Goal: Communication & Community: Answer question/provide support

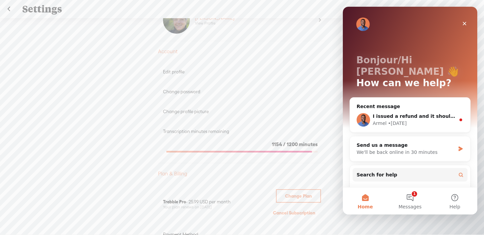
click at [107, 101] on div "Upgrade To Trebble Plus [PERSON_NAME] View Profile Account Edit profile Change …" at bounding box center [242, 130] width 484 height 224
click at [415, 120] on div "Armel • [DATE]" at bounding box center [414, 123] width 83 height 7
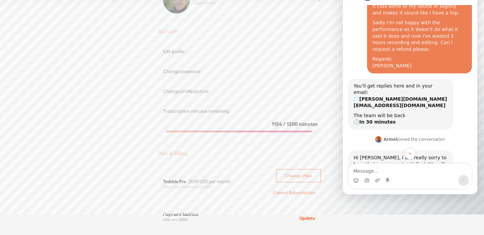
scroll to position [113, 0]
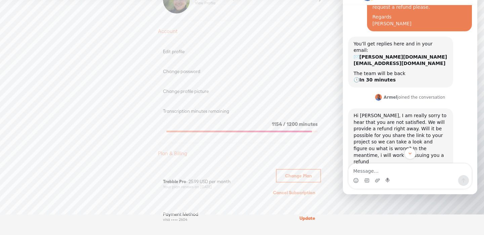
click at [381, 170] on textarea "Message…" at bounding box center [410, 169] width 123 height 11
type textarea "Thank you"
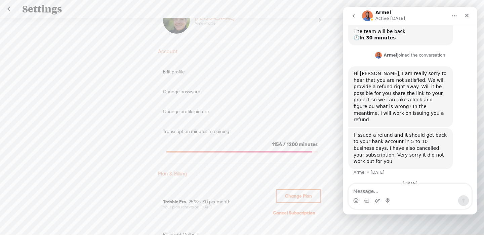
scroll to position [188, 0]
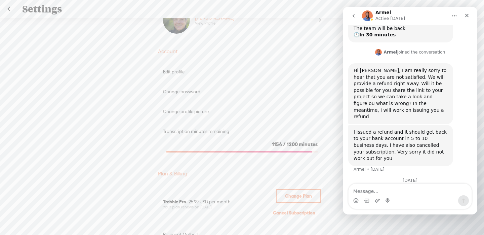
click at [97, 78] on div "Upgrade To Trebble Plus [PERSON_NAME] View Profile Account Edit profile Change …" at bounding box center [242, 130] width 484 height 224
click at [467, 16] on icon "Close" at bounding box center [467, 15] width 5 height 5
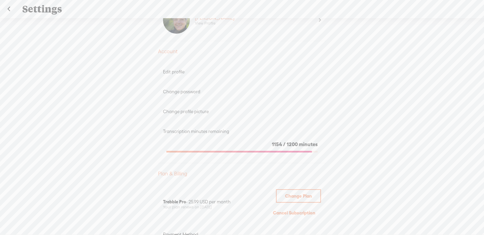
click at [10, 8] on link at bounding box center [8, 8] width 17 height 17
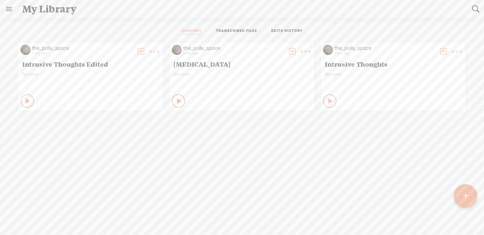
click at [28, 100] on icon at bounding box center [28, 101] width 7 height 7
click at [139, 51] on t at bounding box center [140, 51] width 9 height 9
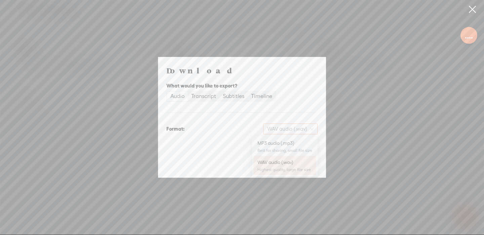
click at [299, 132] on span "WAV audio (.wav)" at bounding box center [290, 129] width 46 height 10
click at [289, 144] on div "MP3 audio (.mp3)" at bounding box center [285, 143] width 55 height 7
click at [296, 165] on span "Download" at bounding box center [301, 163] width 24 height 7
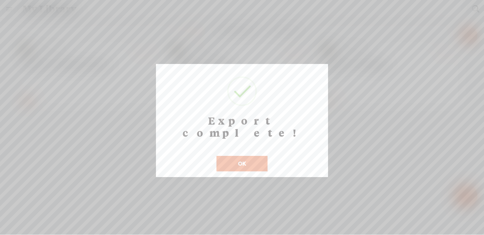
click at [254, 156] on button "OK" at bounding box center [242, 163] width 51 height 15
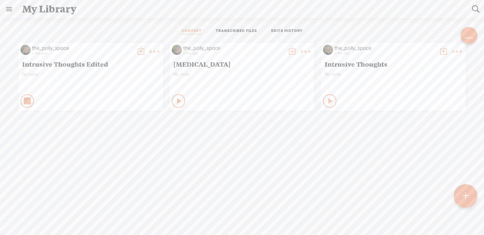
click at [28, 100] on icon at bounding box center [27, 101] width 7 height 7
click at [178, 100] on icon at bounding box center [179, 101] width 7 height 7
click at [290, 50] on t at bounding box center [292, 51] width 9 height 9
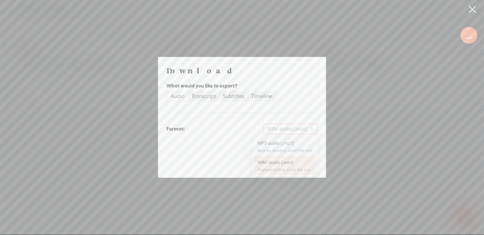
click at [293, 131] on span "WAV audio (.wav)" at bounding box center [290, 129] width 46 height 10
click at [287, 147] on div "MP3 audio (.mp3) Best for sharing, small file size" at bounding box center [285, 146] width 55 height 16
click at [298, 165] on span "Download" at bounding box center [301, 163] width 24 height 7
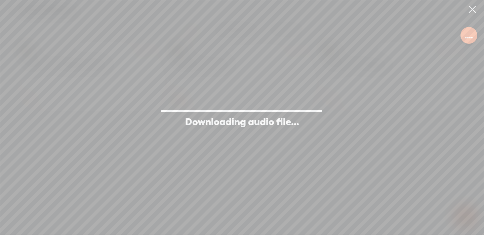
scroll to position [214, 0]
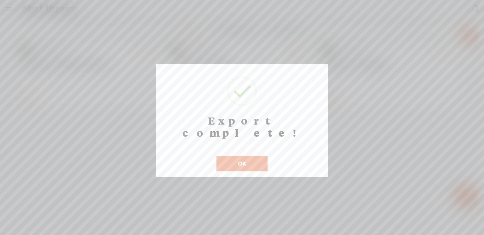
click at [248, 156] on button "OK" at bounding box center [242, 163] width 51 height 15
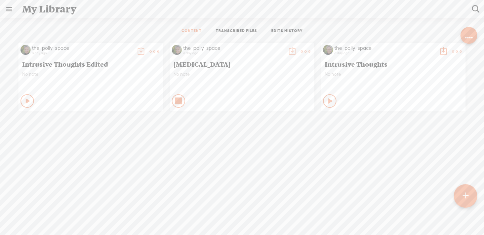
click at [177, 102] on icon at bounding box center [179, 101] width 7 height 7
click at [328, 102] on icon at bounding box center [331, 101] width 7 height 7
click at [327, 102] on icon at bounding box center [330, 101] width 7 height 7
click at [10, 9] on link at bounding box center [8, 8] width 17 height 17
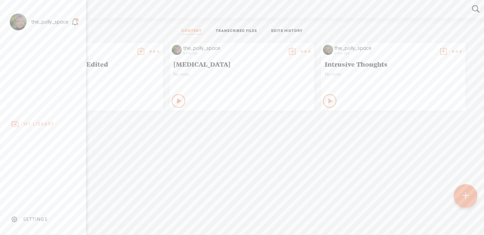
click at [34, 215] on div "SETTINGS" at bounding box center [44, 219] width 79 height 20
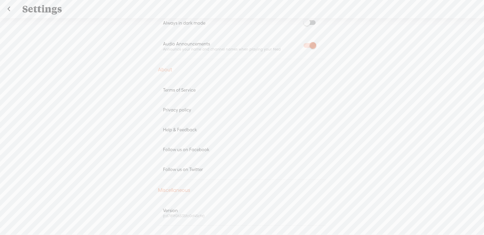
scroll to position [351, 0]
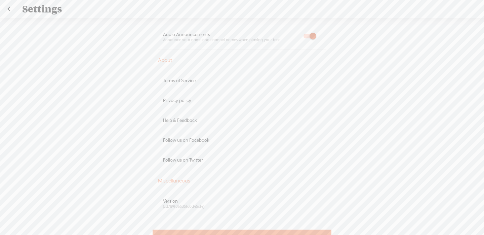
click at [185, 119] on div "Help & Feedback" at bounding box center [242, 120] width 158 height 6
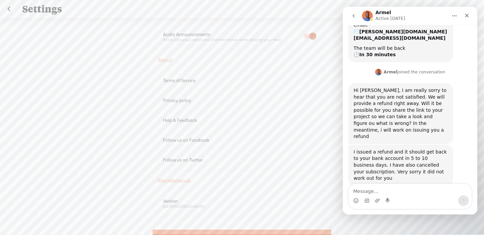
scroll to position [188, 0]
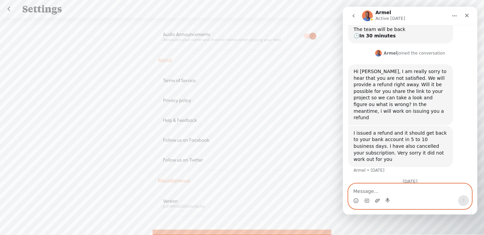
click at [378, 201] on icon "Upload attachment" at bounding box center [377, 200] width 5 height 5
click at [9, 11] on link at bounding box center [8, 8] width 17 height 17
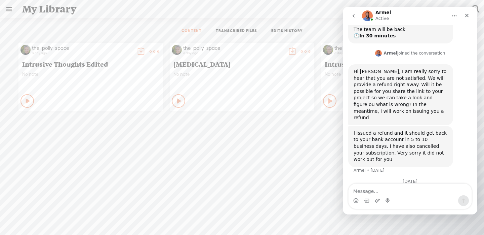
click at [151, 52] on t at bounding box center [154, 51] width 9 height 9
click at [116, 136] on link "Share" at bounding box center [122, 135] width 67 height 15
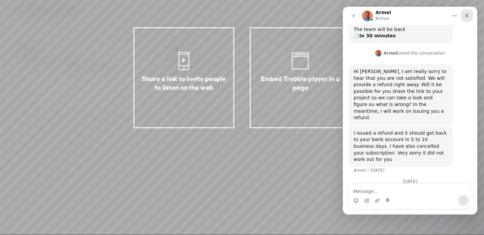
click at [467, 15] on icon "Close" at bounding box center [468, 16] width 4 height 4
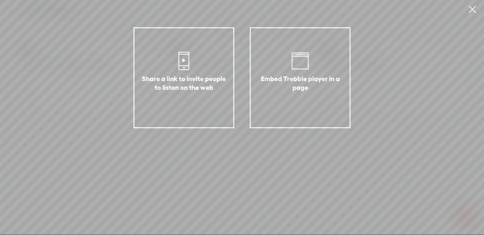
click at [196, 95] on div "Share a link to invite people to listen on the web" at bounding box center [184, 91] width 85 height 34
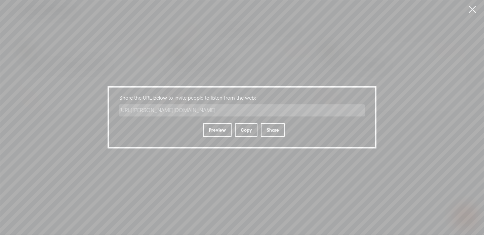
click at [249, 128] on div "Copy" at bounding box center [246, 129] width 23 height 13
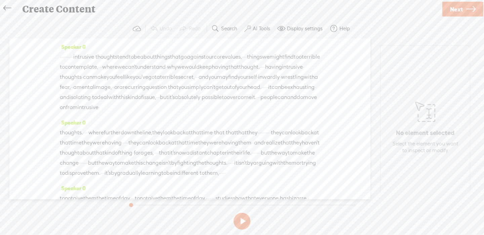
click at [7, 8] on icon at bounding box center [7, 8] width 8 height 15
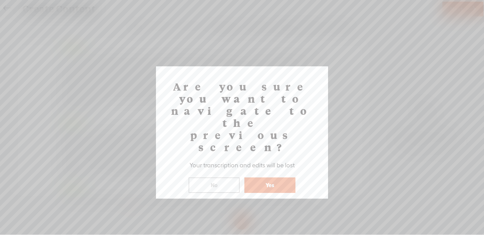
click at [262, 177] on button "Yes" at bounding box center [270, 184] width 51 height 15
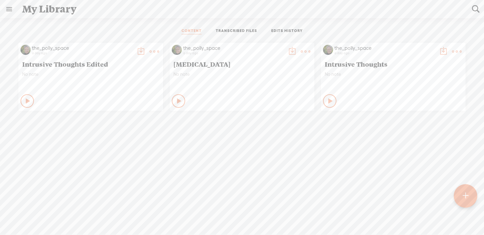
click at [10, 8] on link at bounding box center [8, 8] width 17 height 17
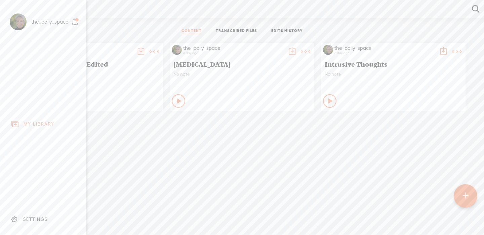
click at [36, 219] on div "SETTINGS" at bounding box center [35, 219] width 25 height 6
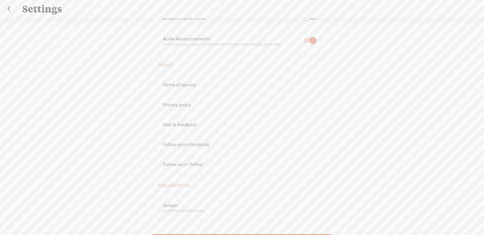
scroll to position [378, 0]
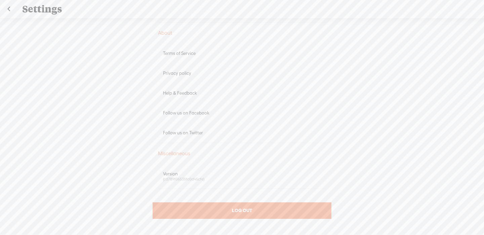
click at [207, 93] on div "Help & Feedback" at bounding box center [242, 93] width 158 height 6
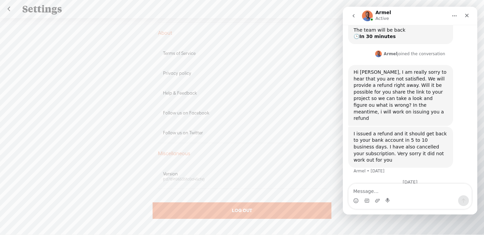
scroll to position [188, 0]
click at [378, 190] on textarea "Message…" at bounding box center [410, 189] width 123 height 11
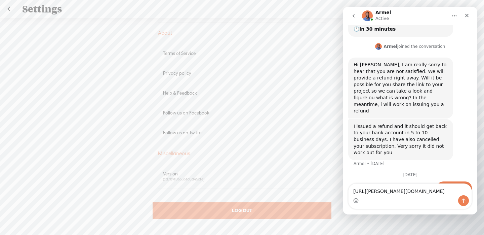
type textarea "[URL][PERSON_NAME][DOMAIN_NAME]"
click at [466, 198] on icon "Send a message…" at bounding box center [463, 200] width 5 height 5
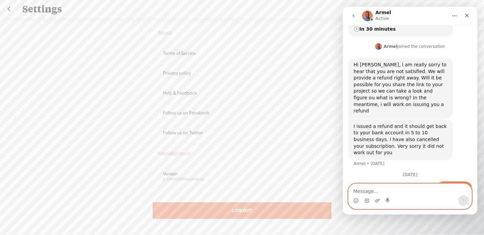
scroll to position [210, 0]
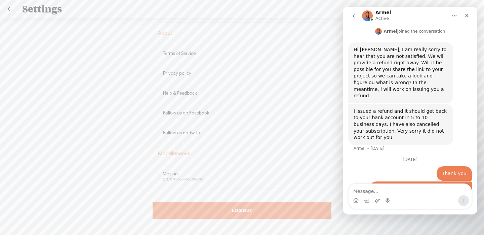
click at [416, 186] on link "[URL][PERSON_NAME][DOMAIN_NAME]" at bounding box center [421, 188] width 92 height 5
click at [467, 15] on icon "Close" at bounding box center [468, 16] width 4 height 4
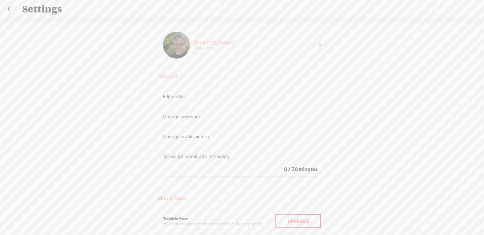
scroll to position [0, 0]
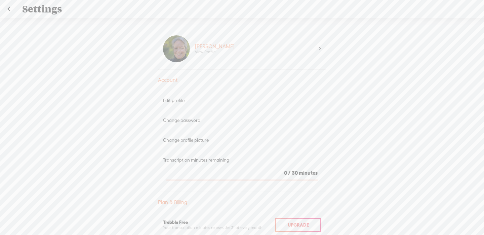
click at [9, 6] on link at bounding box center [8, 8] width 17 height 17
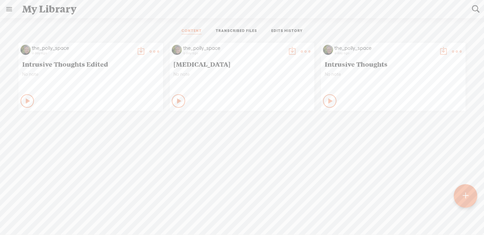
click at [328, 100] on icon at bounding box center [331, 101] width 7 height 7
click at [329, 100] on icon at bounding box center [330, 101] width 7 height 7
click at [22, 100] on div "Play Content" at bounding box center [27, 100] width 13 height 13
click at [26, 101] on icon at bounding box center [27, 101] width 7 height 7
click at [10, 10] on link at bounding box center [8, 8] width 17 height 17
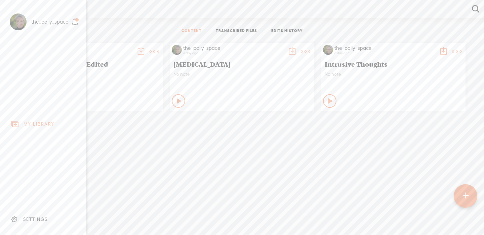
click at [35, 222] on div "SETTINGS" at bounding box center [35, 219] width 25 height 6
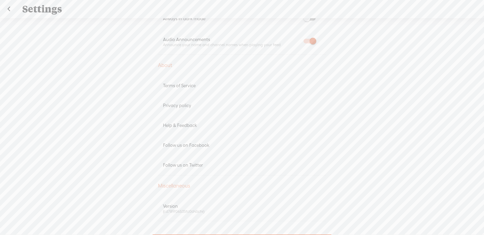
scroll to position [378, 0]
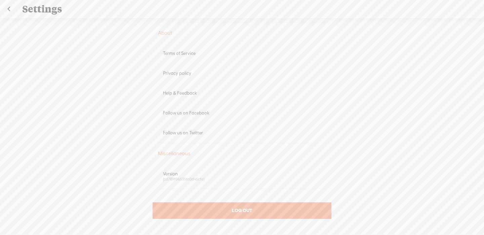
click at [205, 210] on div "LOG OUT" at bounding box center [242, 210] width 179 height 16
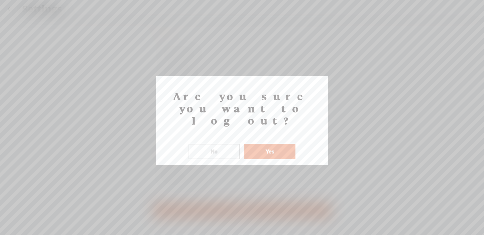
click at [277, 144] on button "Yes" at bounding box center [270, 151] width 51 height 15
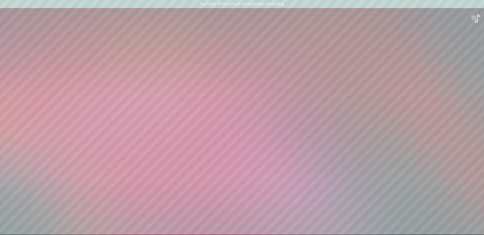
scroll to position [0, 0]
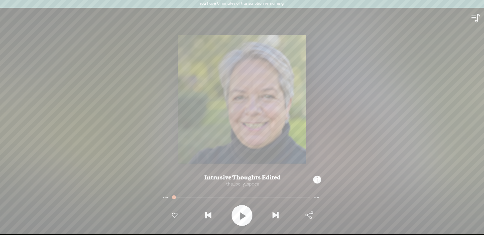
click at [242, 215] on t at bounding box center [243, 215] width 8 height 17
click at [217, 197] on div at bounding box center [242, 197] width 141 height 10
drag, startPoint x: 177, startPoint y: 197, endPoint x: 208, endPoint y: 197, distance: 31.3
click at [205, 197] on div at bounding box center [196, 197] width 15 height 15
click at [243, 216] on t at bounding box center [242, 215] width 6 height 17
